Goal: Task Accomplishment & Management: Complete application form

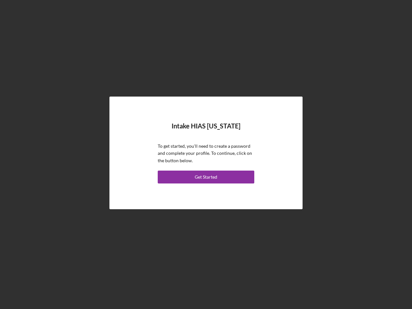
click at [206, 154] on p "To get started, you'll need to create a password and complete your profile. To …" at bounding box center [206, 154] width 97 height 22
click at [206, 177] on div "Get Started" at bounding box center [206, 177] width 23 height 13
